Goal: Task Accomplishment & Management: Manage account settings

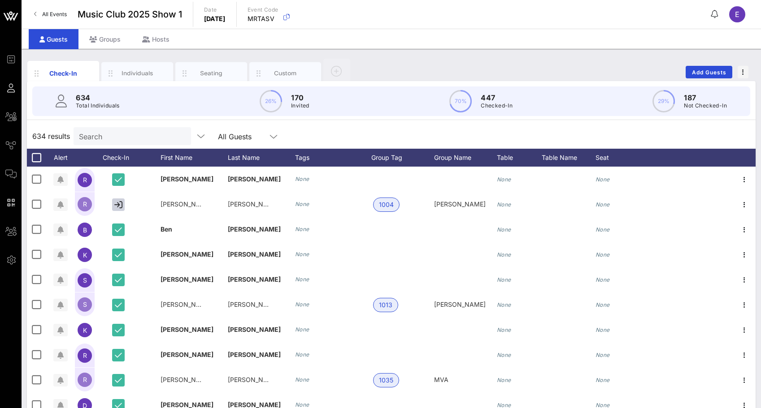
click at [42, 18] on link "All Events" at bounding box center [50, 14] width 43 height 14
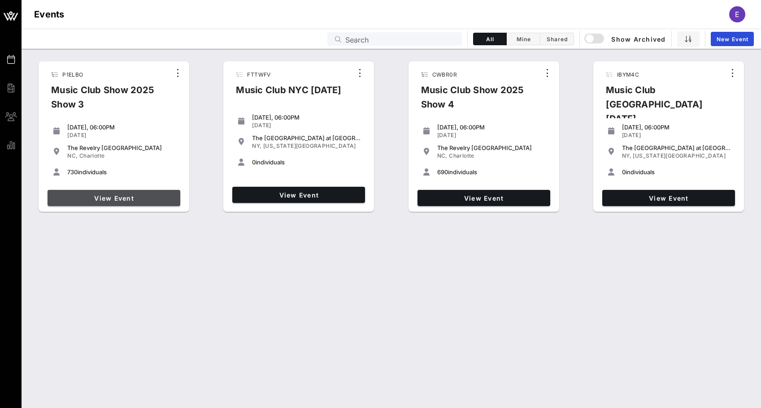
click at [154, 198] on span "View Event" at bounding box center [114, 199] width 126 height 8
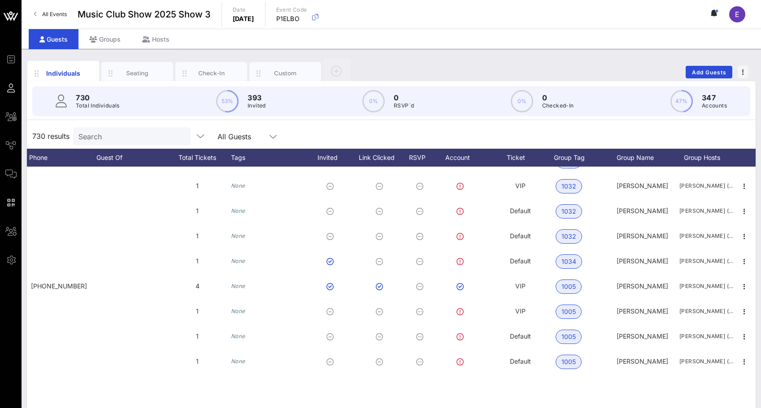
scroll to position [0, 266]
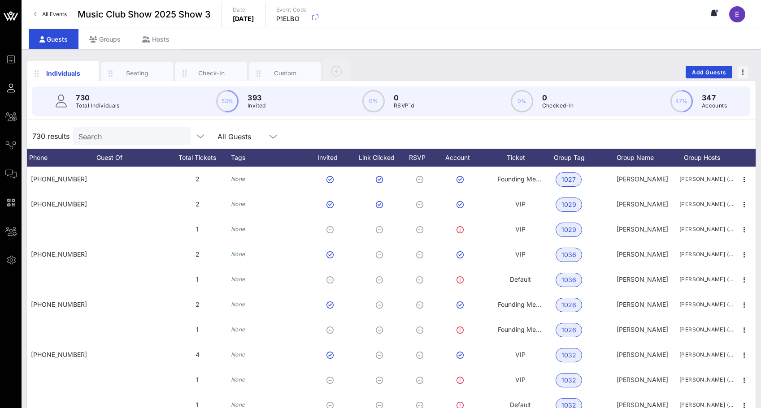
click at [67, 14] on link "All Events" at bounding box center [50, 14] width 43 height 14
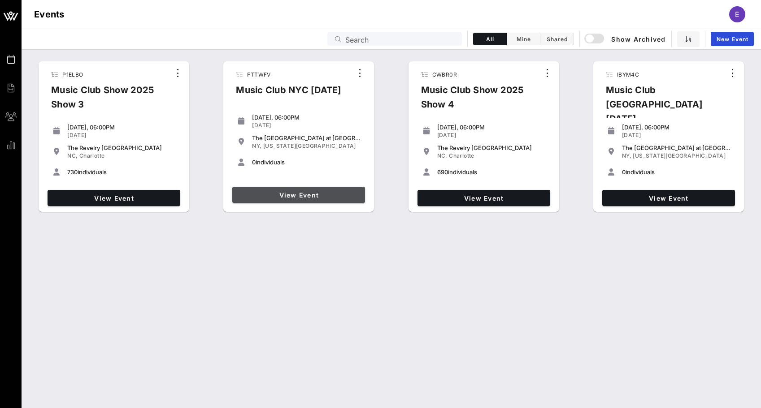
click at [277, 196] on span "View Event" at bounding box center [299, 195] width 126 height 8
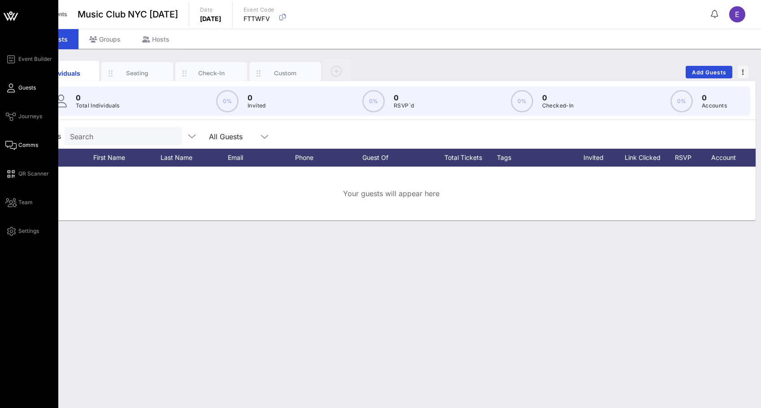
click at [18, 147] on span "Comms" at bounding box center [28, 145] width 20 height 8
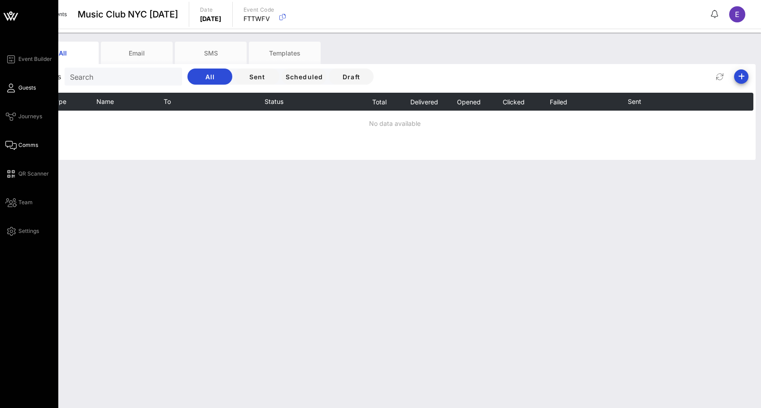
click at [19, 89] on span "Guests" at bounding box center [26, 88] width 17 height 8
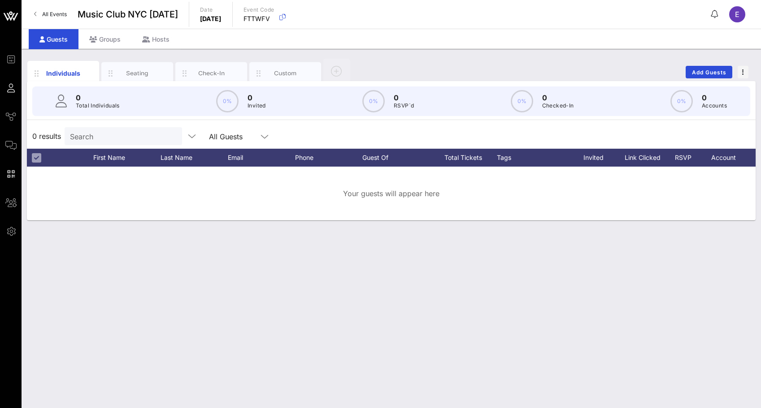
click at [33, 160] on div at bounding box center [36, 157] width 11 height 11
click at [263, 69] on icon "button" at bounding box center [258, 74] width 11 height 10
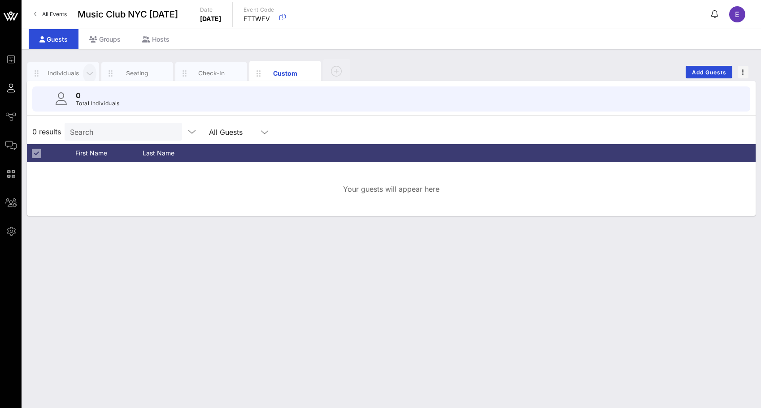
click at [89, 69] on icon "button" at bounding box center [89, 74] width 11 height 10
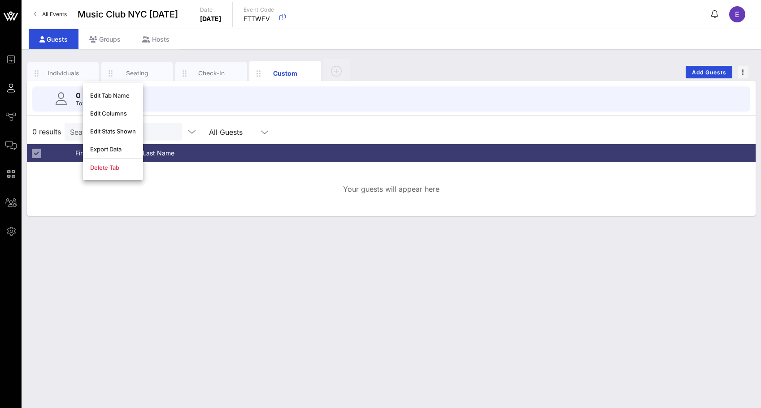
click at [46, 19] on link "All Events" at bounding box center [50, 14] width 43 height 14
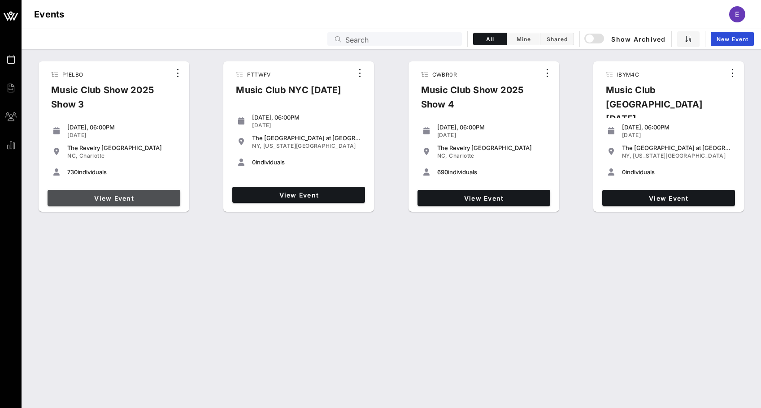
click at [158, 199] on span "View Event" at bounding box center [114, 199] width 126 height 8
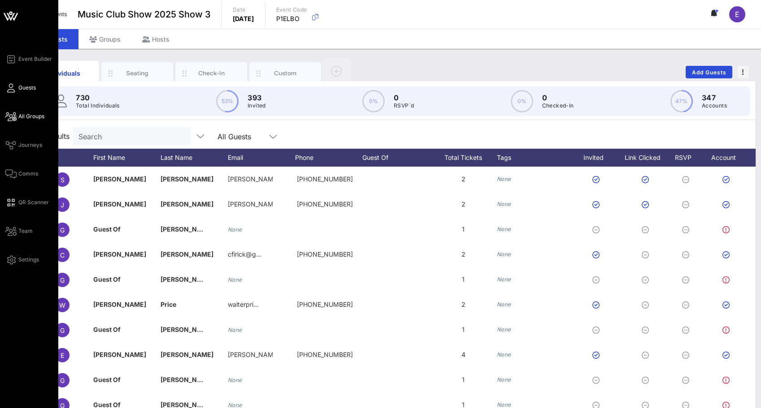
click at [11, 116] on icon at bounding box center [10, 116] width 11 height 1
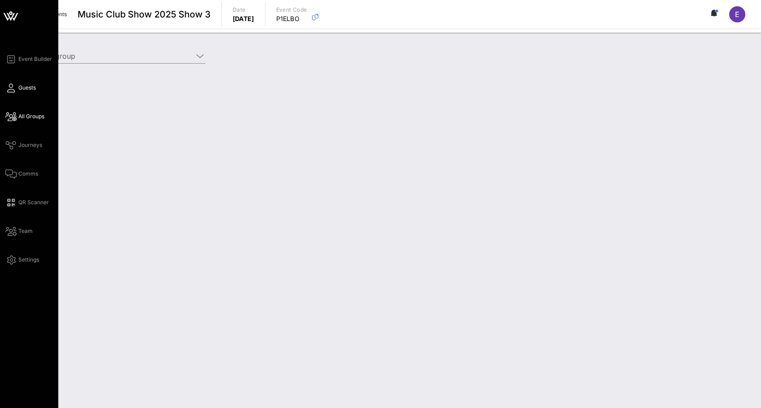
click at [15, 87] on icon at bounding box center [10, 87] width 11 height 1
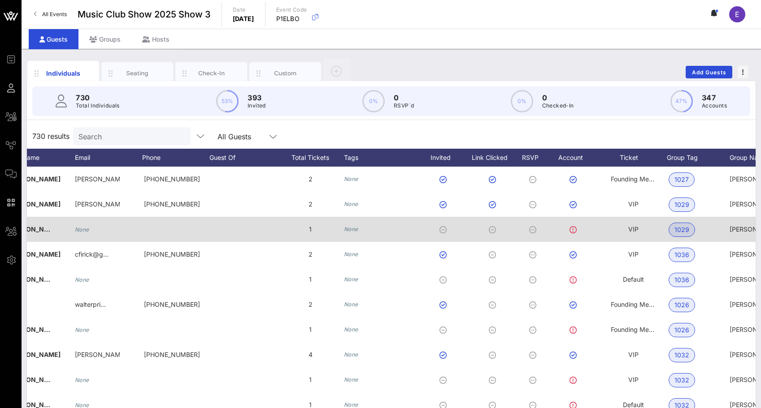
scroll to position [0, 266]
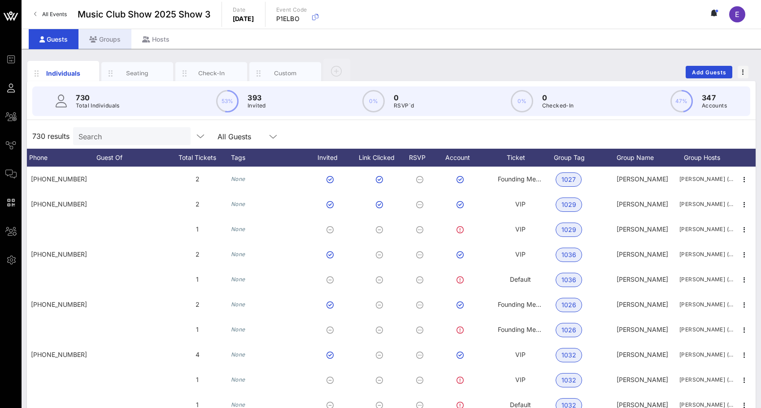
click at [96, 49] on div "Groups" at bounding box center [104, 39] width 53 height 20
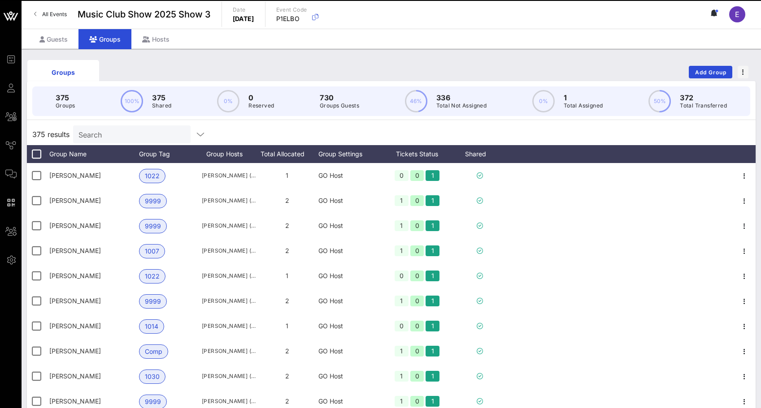
click at [101, 43] on div "Groups" at bounding box center [104, 39] width 53 height 20
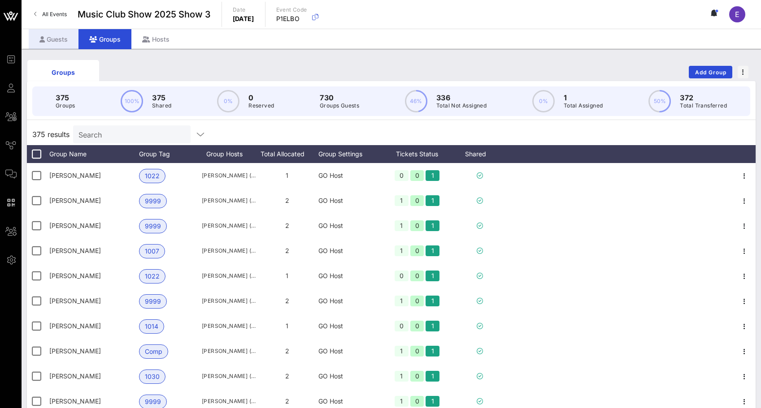
click at [57, 38] on div "Guests" at bounding box center [54, 39] width 50 height 20
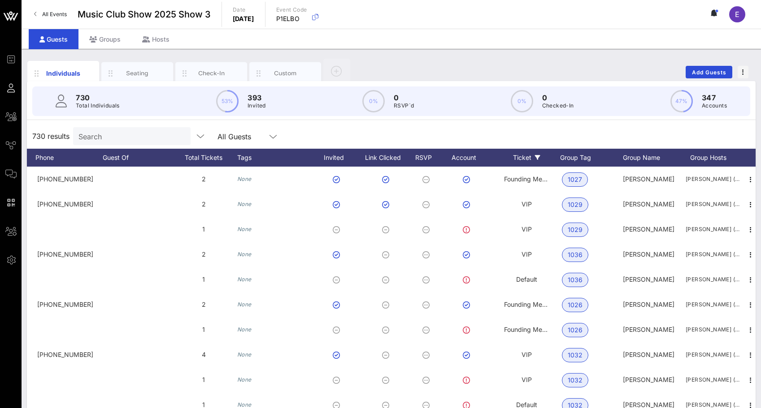
click at [519, 157] on div "Ticket" at bounding box center [526, 158] width 67 height 18
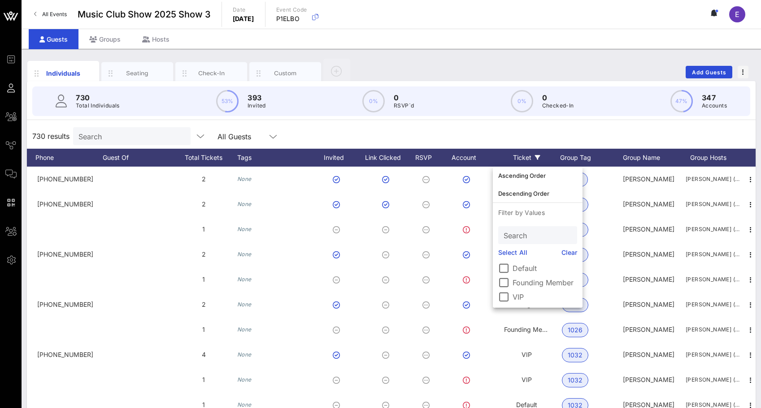
click at [519, 157] on div "Ticket" at bounding box center [526, 158] width 67 height 18
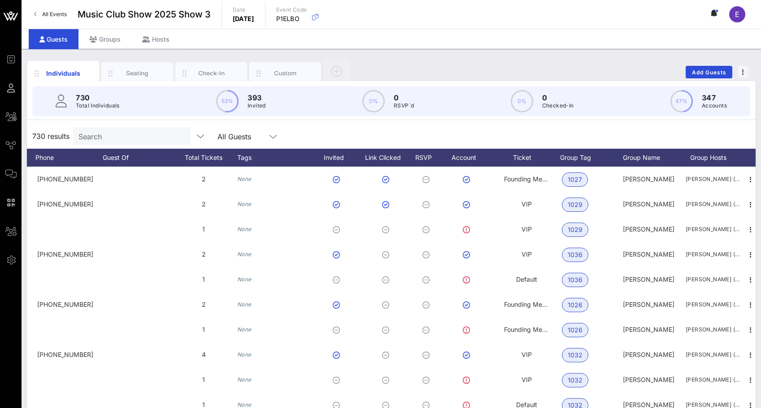
click at [525, 140] on div "730 results Search All Guests" at bounding box center [391, 136] width 728 height 25
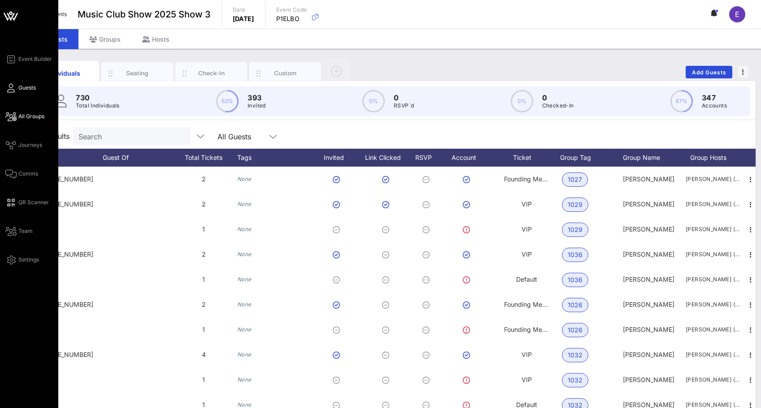
click at [40, 118] on span "All Groups" at bounding box center [31, 117] width 26 height 8
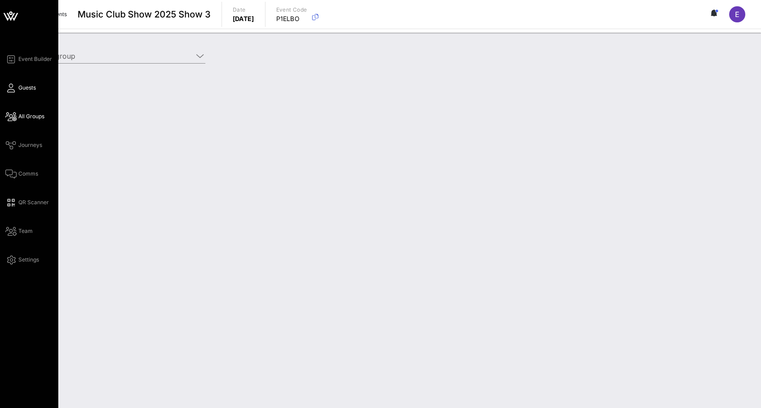
click at [29, 89] on span "Guests" at bounding box center [26, 88] width 17 height 8
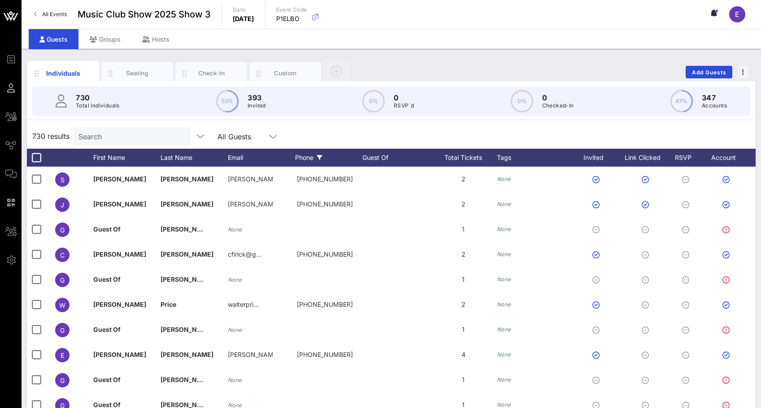
scroll to position [0, 66]
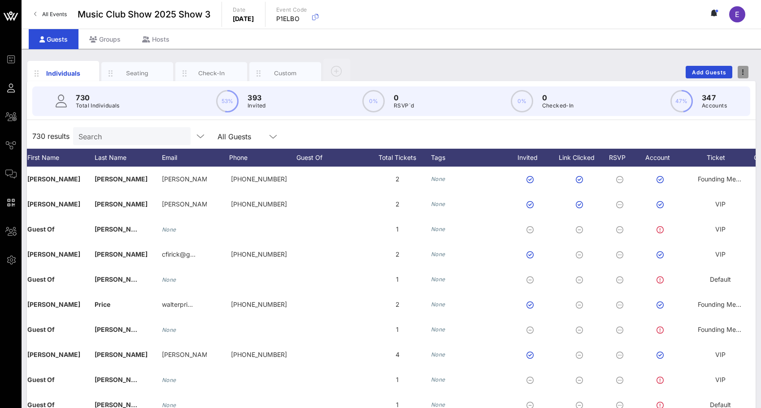
click at [742, 71] on icon "button" at bounding box center [743, 72] width 2 height 6
click at [722, 129] on div "730 results Search All Guests" at bounding box center [391, 136] width 728 height 25
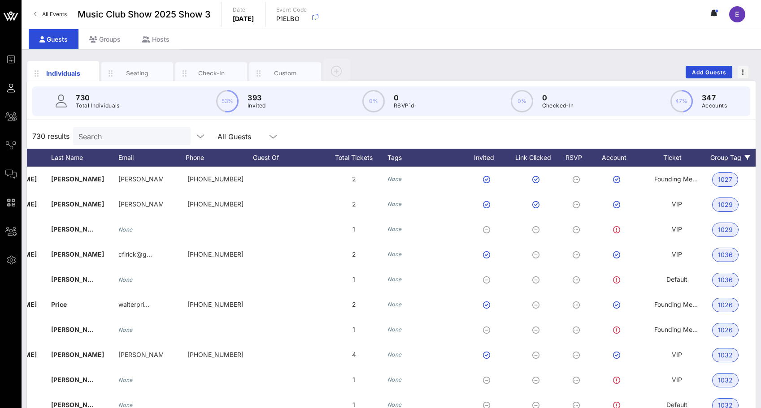
scroll to position [0, 177]
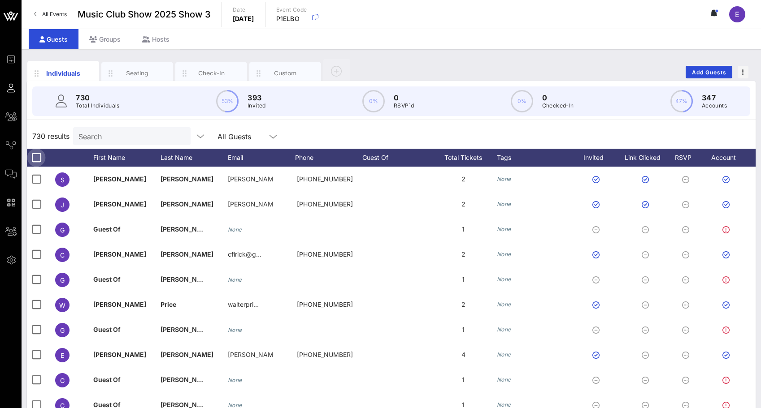
click at [39, 158] on div at bounding box center [36, 157] width 15 height 15
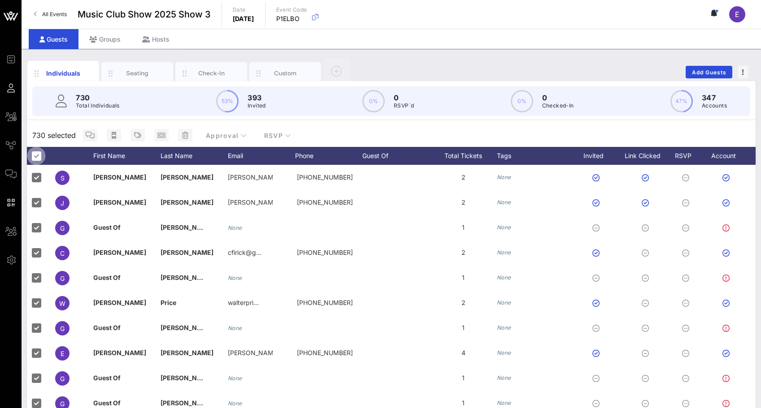
click at [39, 153] on div at bounding box center [36, 155] width 15 height 15
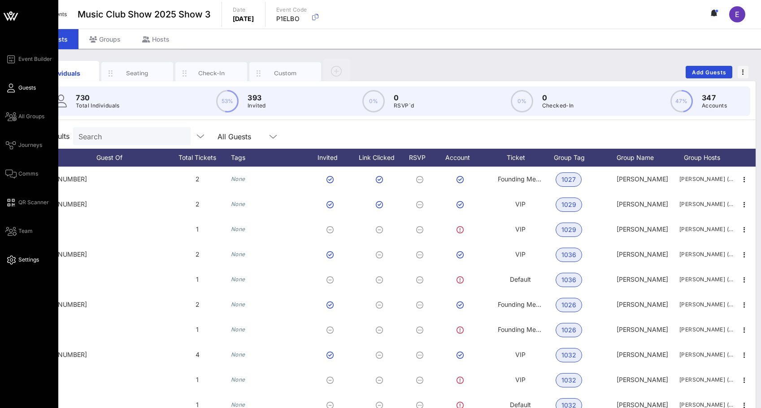
click at [21, 264] on link "Settings" at bounding box center [22, 260] width 34 height 11
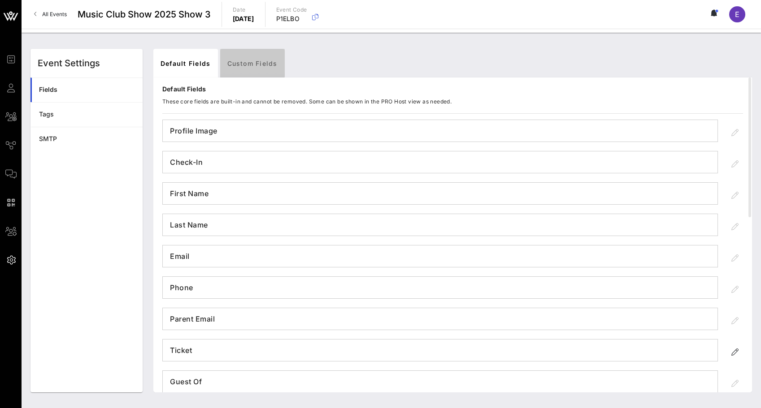
click at [244, 69] on link "Custom Fields" at bounding box center [252, 63] width 65 height 29
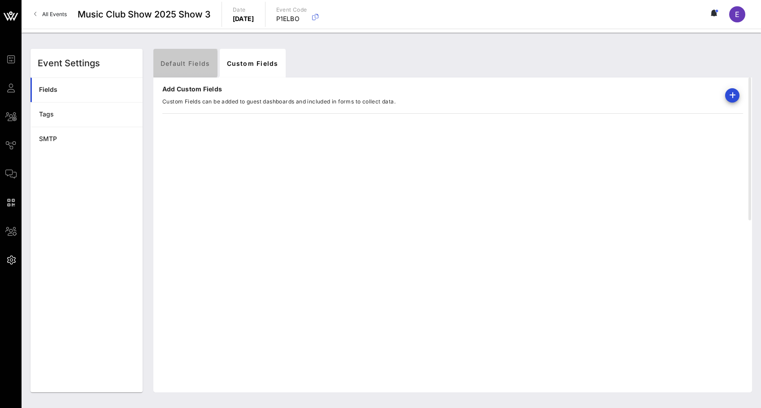
click at [187, 63] on link "Default Fields" at bounding box center [185, 63] width 64 height 29
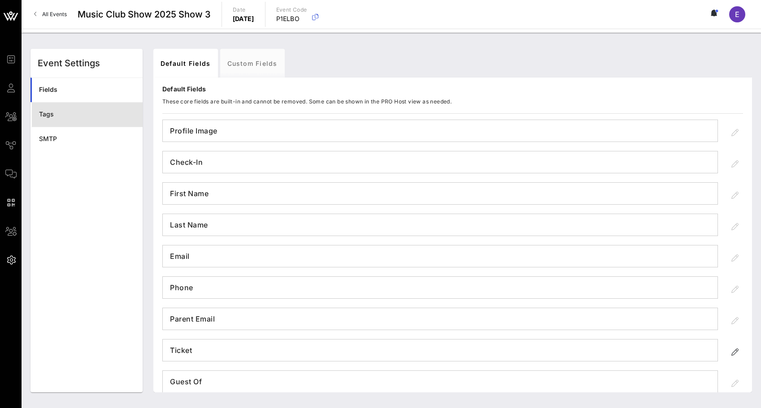
click at [111, 114] on div "Tags" at bounding box center [87, 115] width 96 height 8
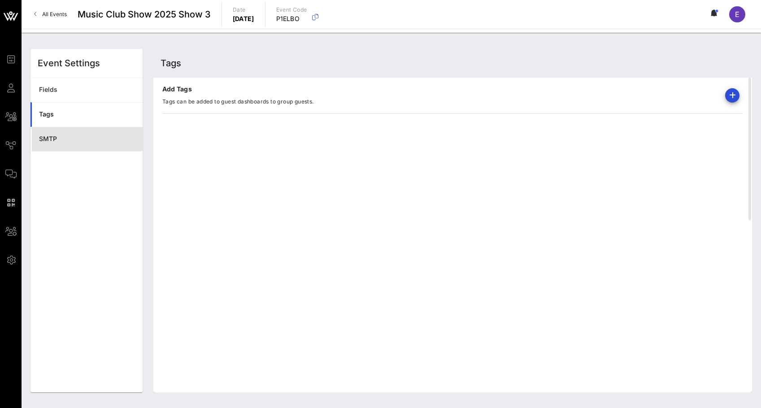
click at [98, 139] on div "SMTP" at bounding box center [87, 139] width 96 height 8
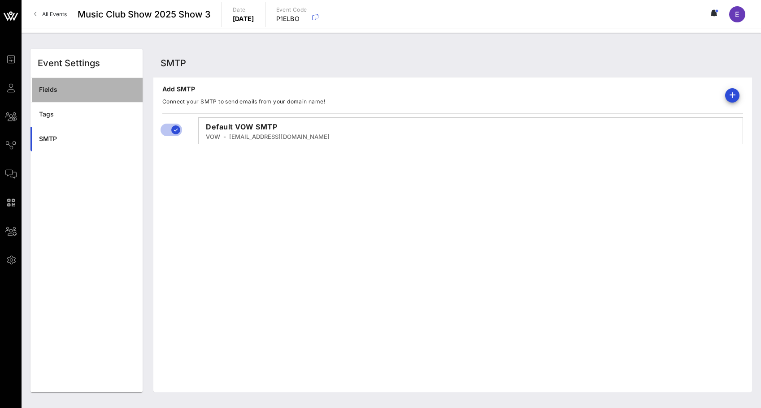
click at [104, 90] on div "Fields" at bounding box center [87, 90] width 96 height 8
